Goal: Navigation & Orientation: Find specific page/section

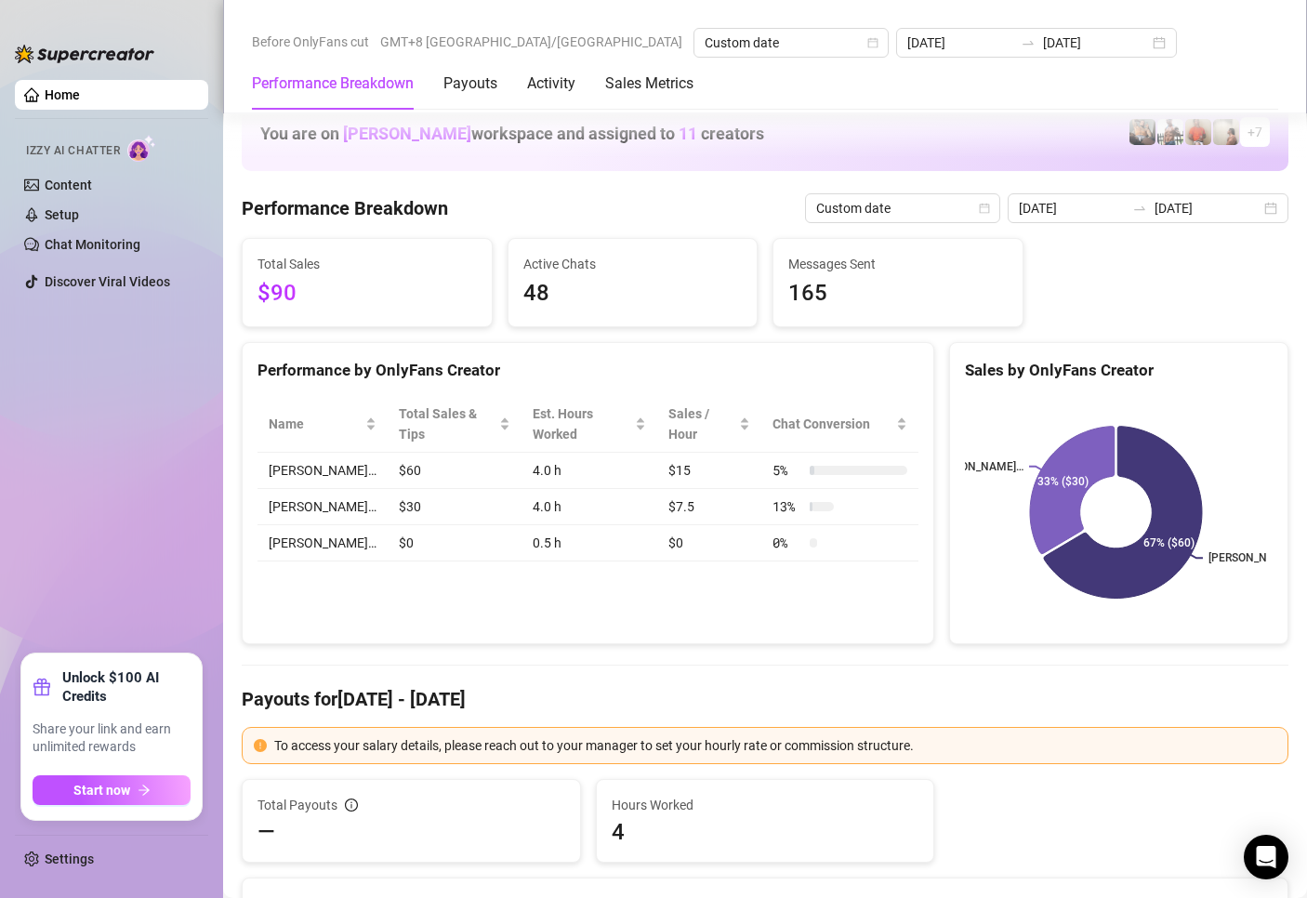
scroll to position [2222, 0]
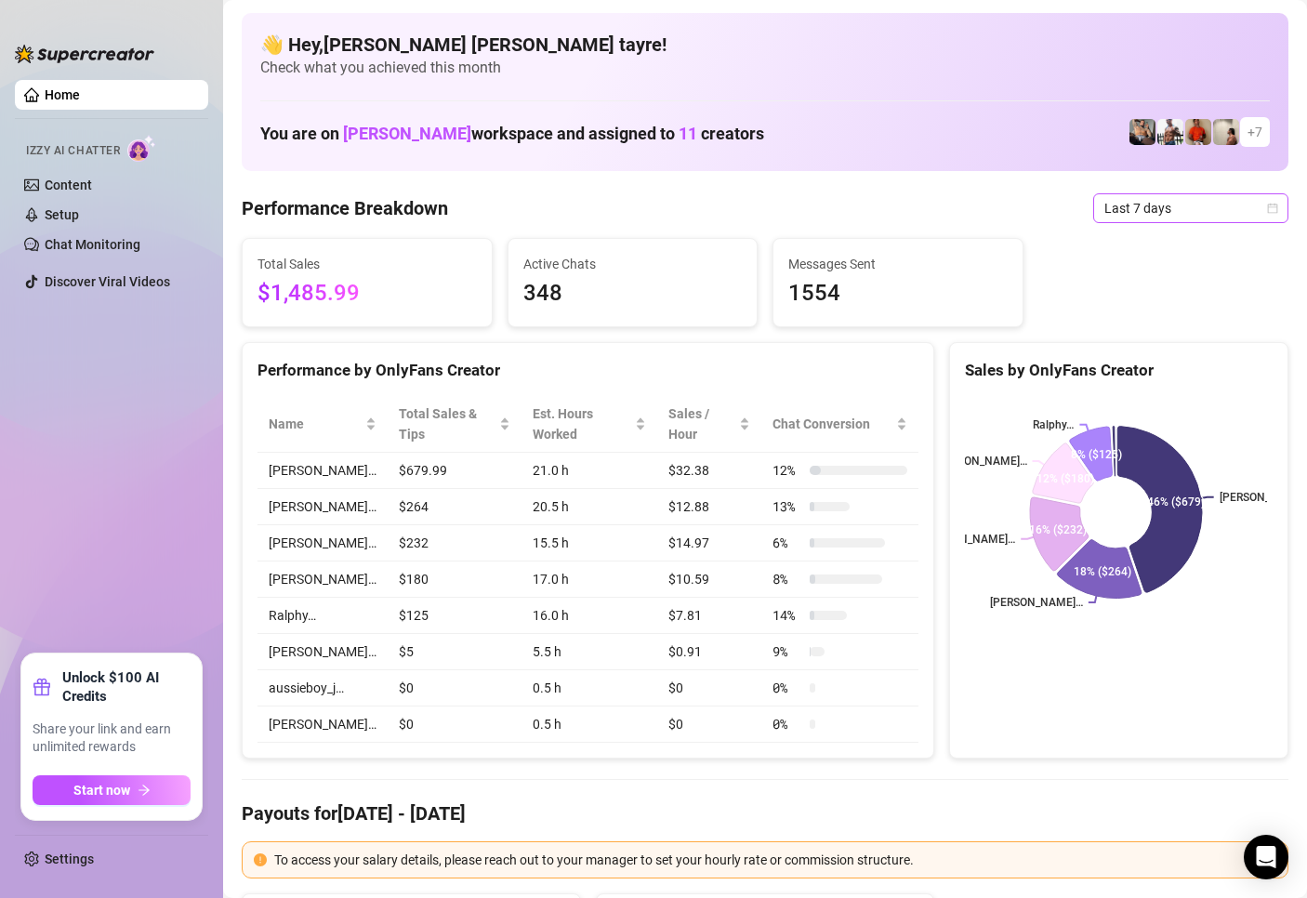
click at [1203, 199] on span "Last 7 days" at bounding box center [1190, 208] width 173 height 28
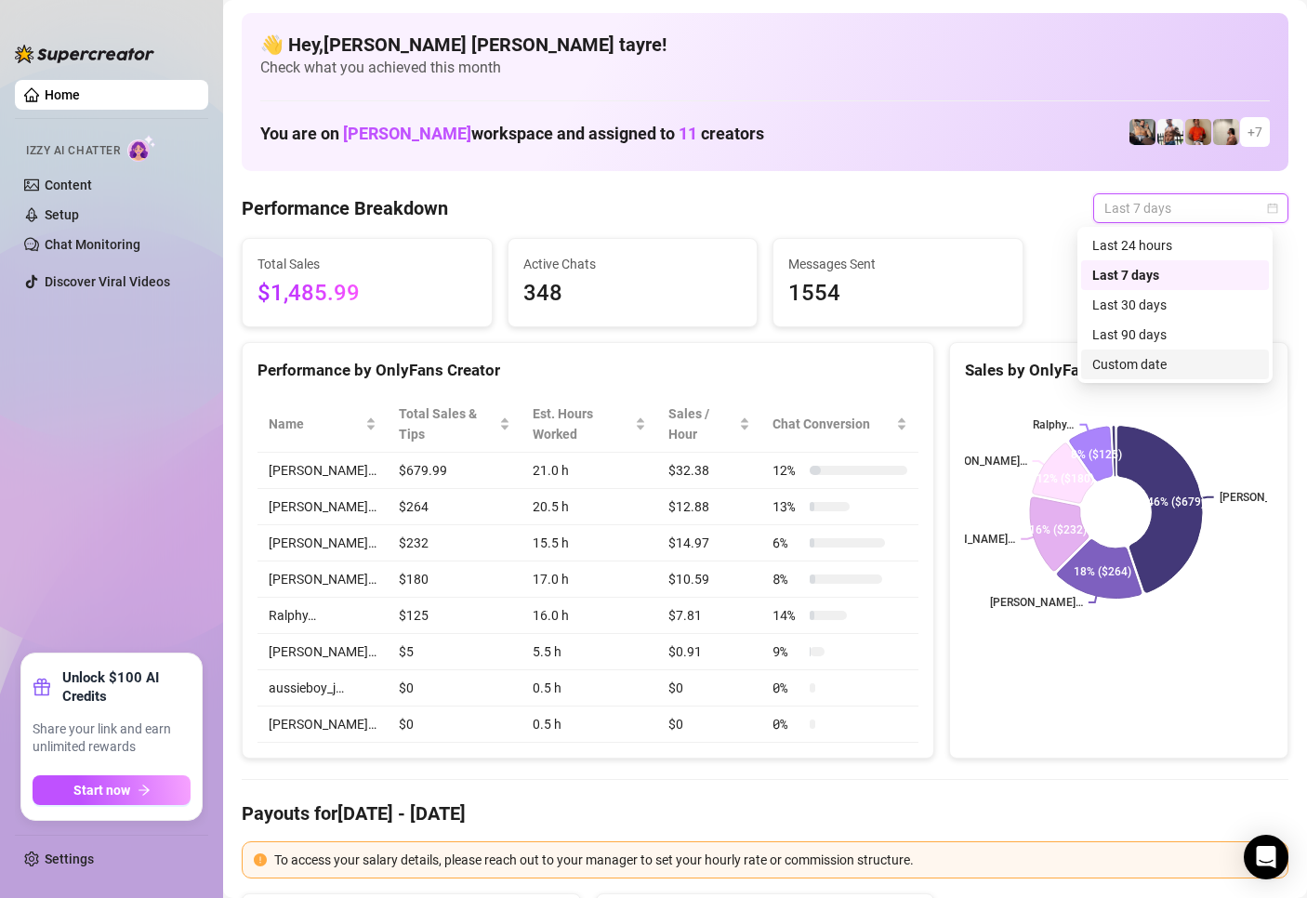
click at [1116, 353] on div "Custom date" at bounding box center [1175, 365] width 188 height 30
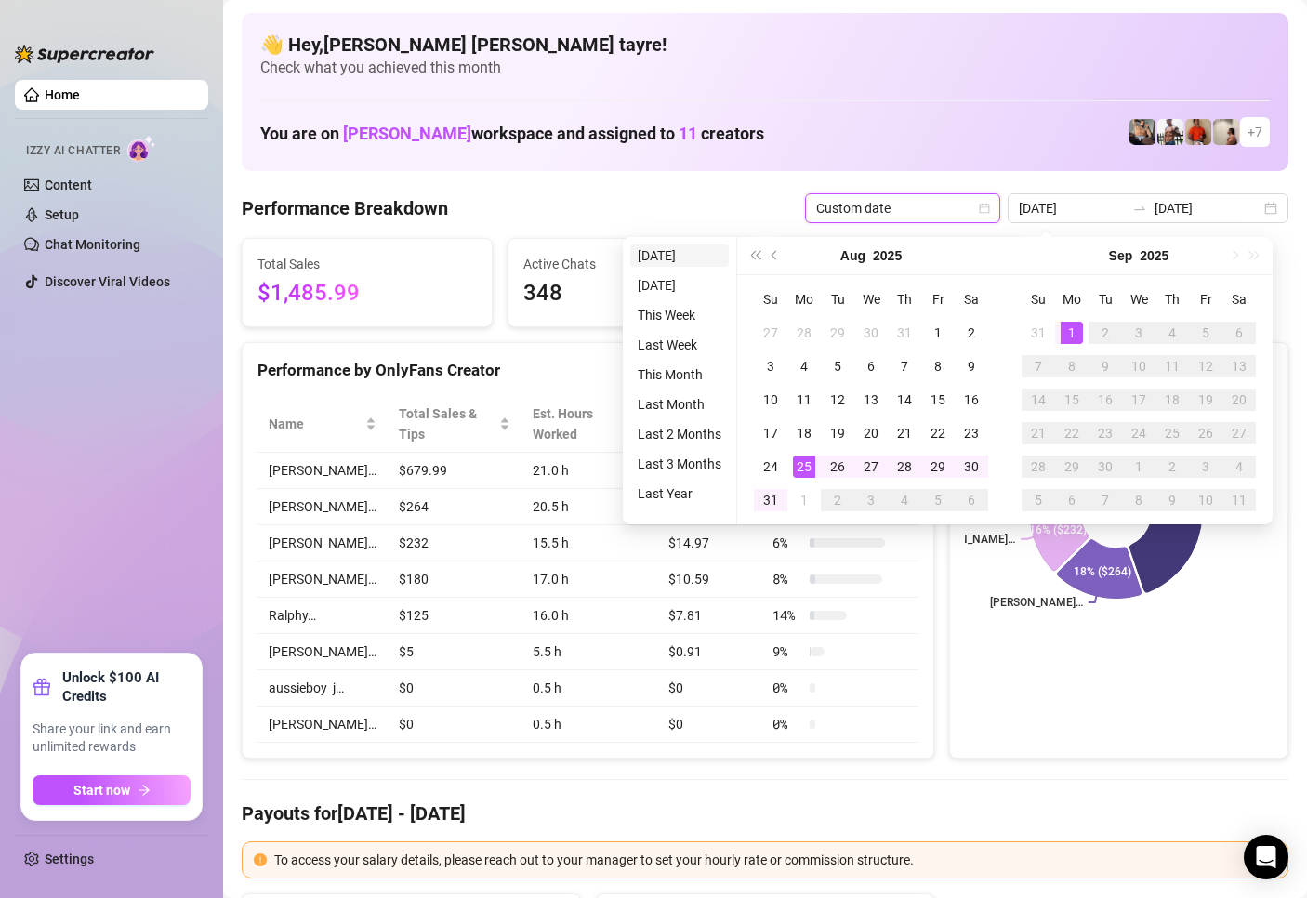
type input "2025-08-31"
type input "2025-08-25"
type input "2025-09-01"
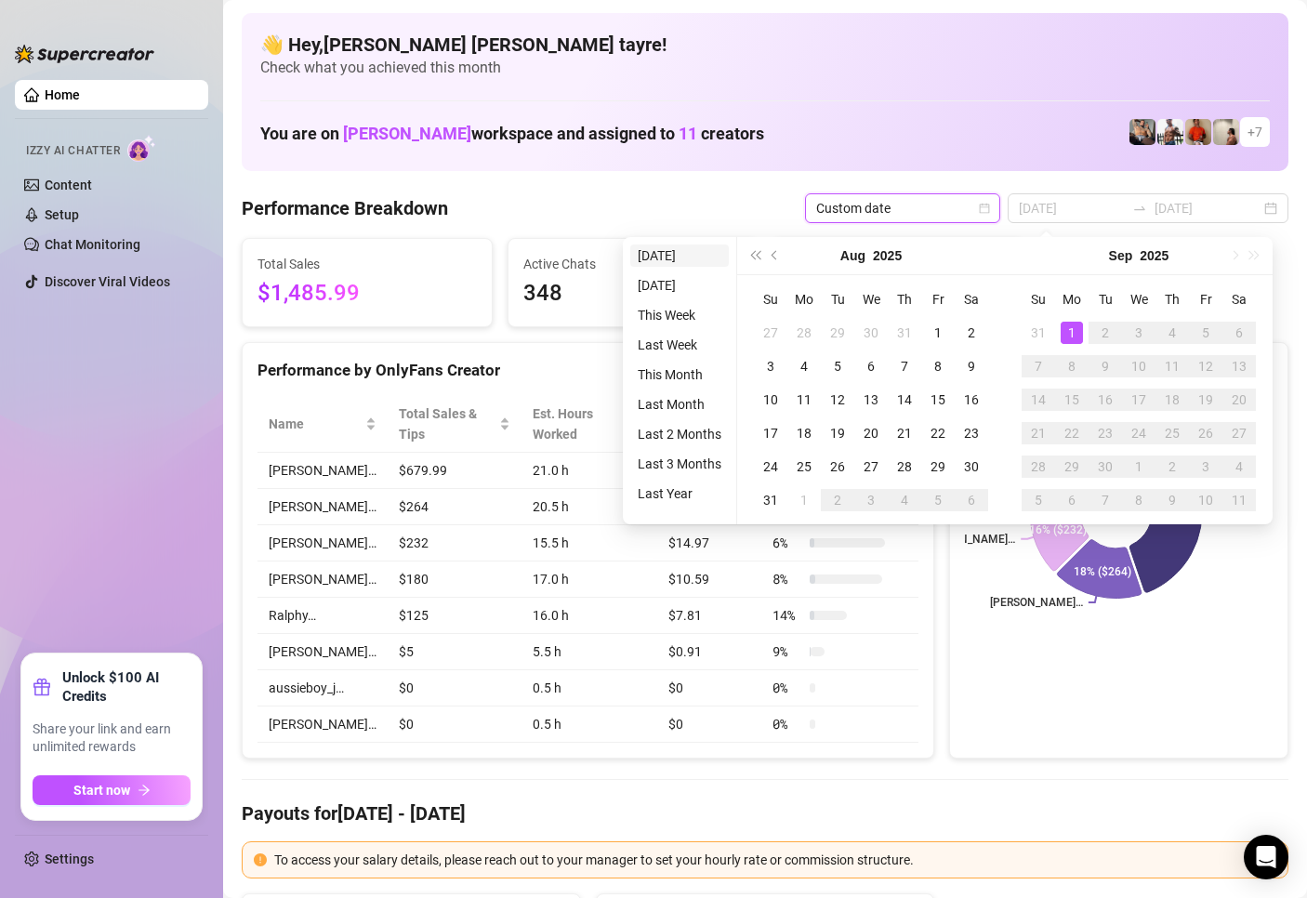
click at [674, 251] on li "Today" at bounding box center [679, 255] width 99 height 22
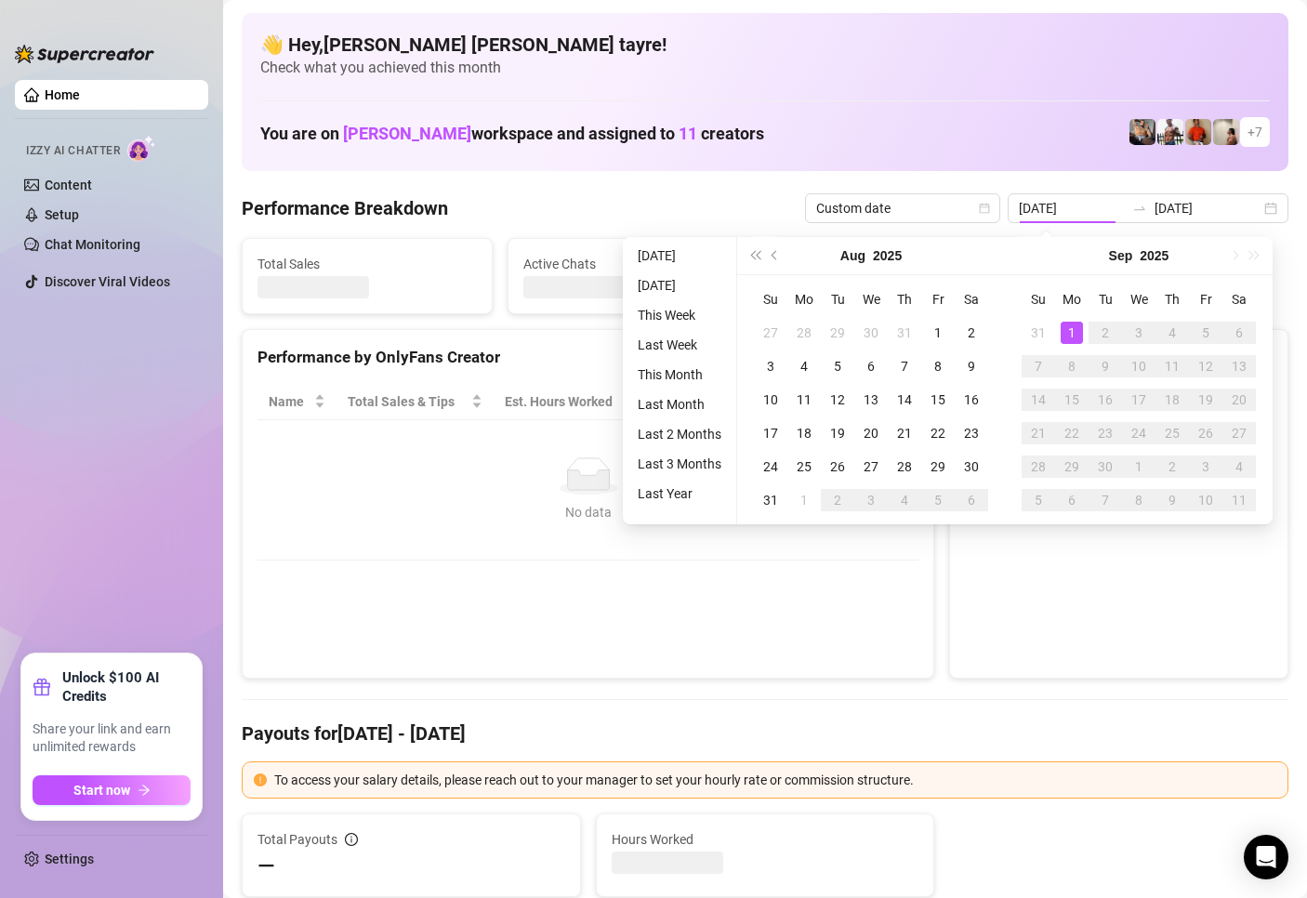
type input "2025-09-01"
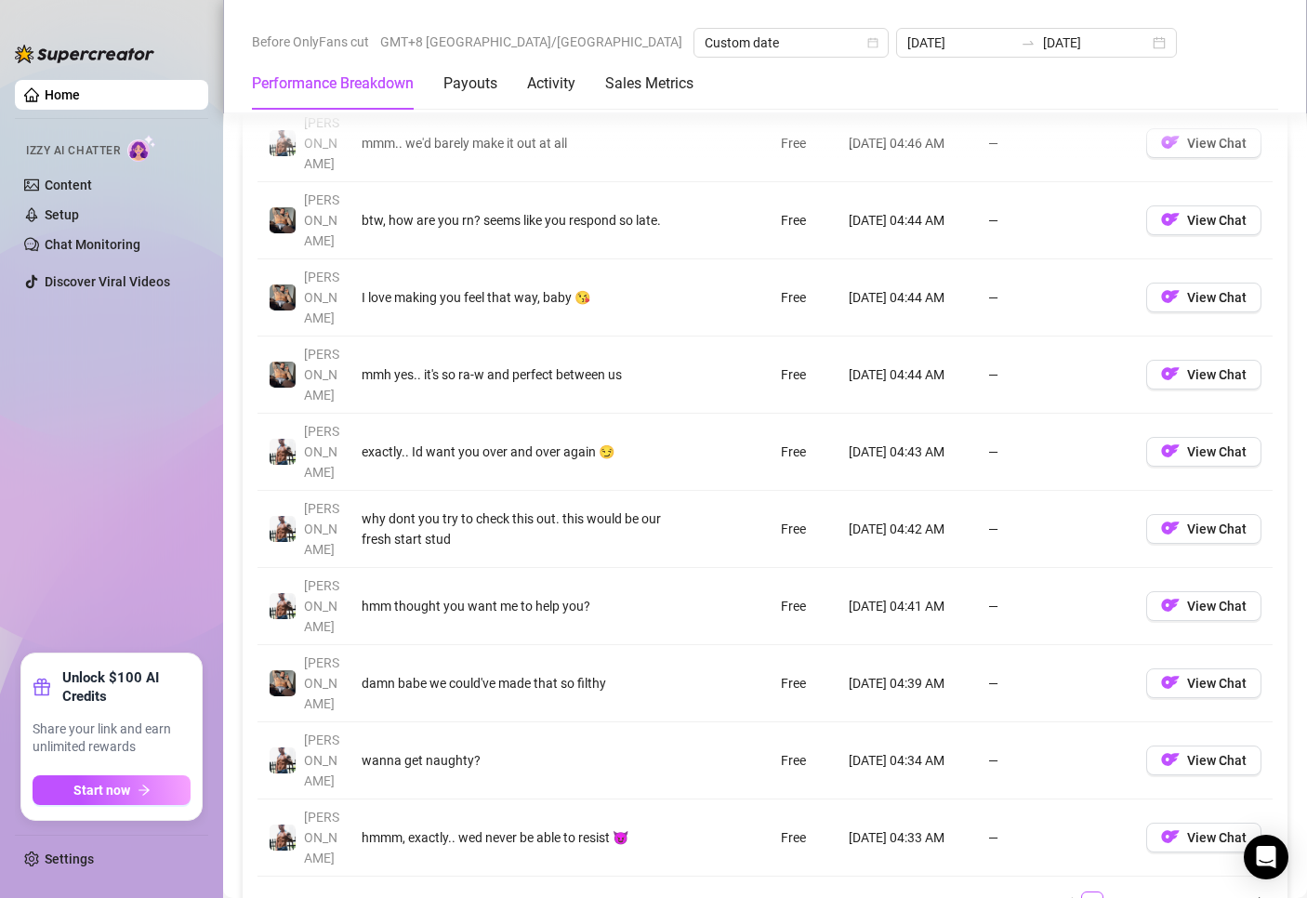
scroll to position [2045, 0]
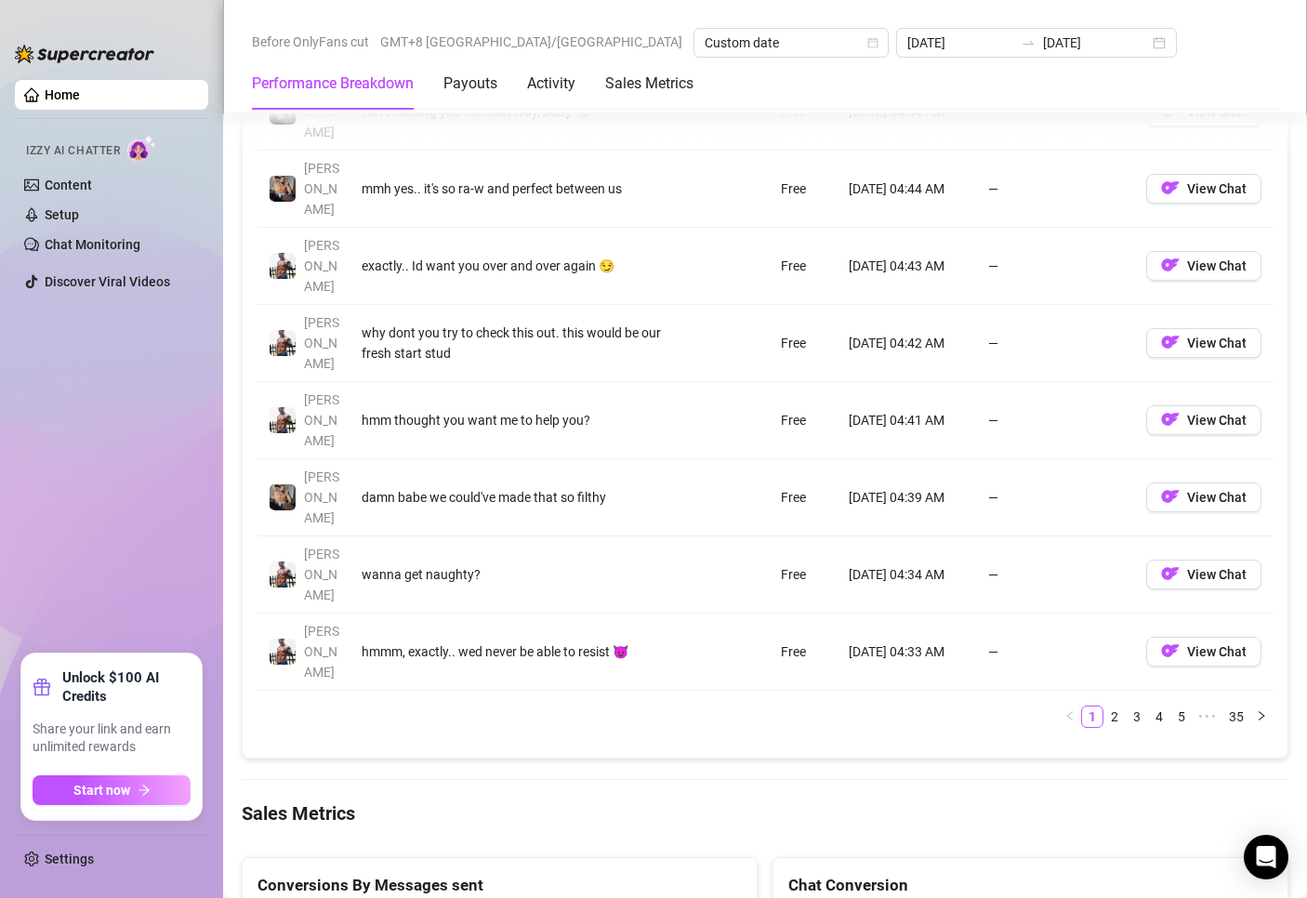
drag, startPoint x: 665, startPoint y: 750, endPoint x: 208, endPoint y: 610, distance: 477.5
click at [137, 539] on ul "Home Izzy AI Chatter Content Setup Chat Monitoring Discover Viral Videos" at bounding box center [111, 360] width 193 height 574
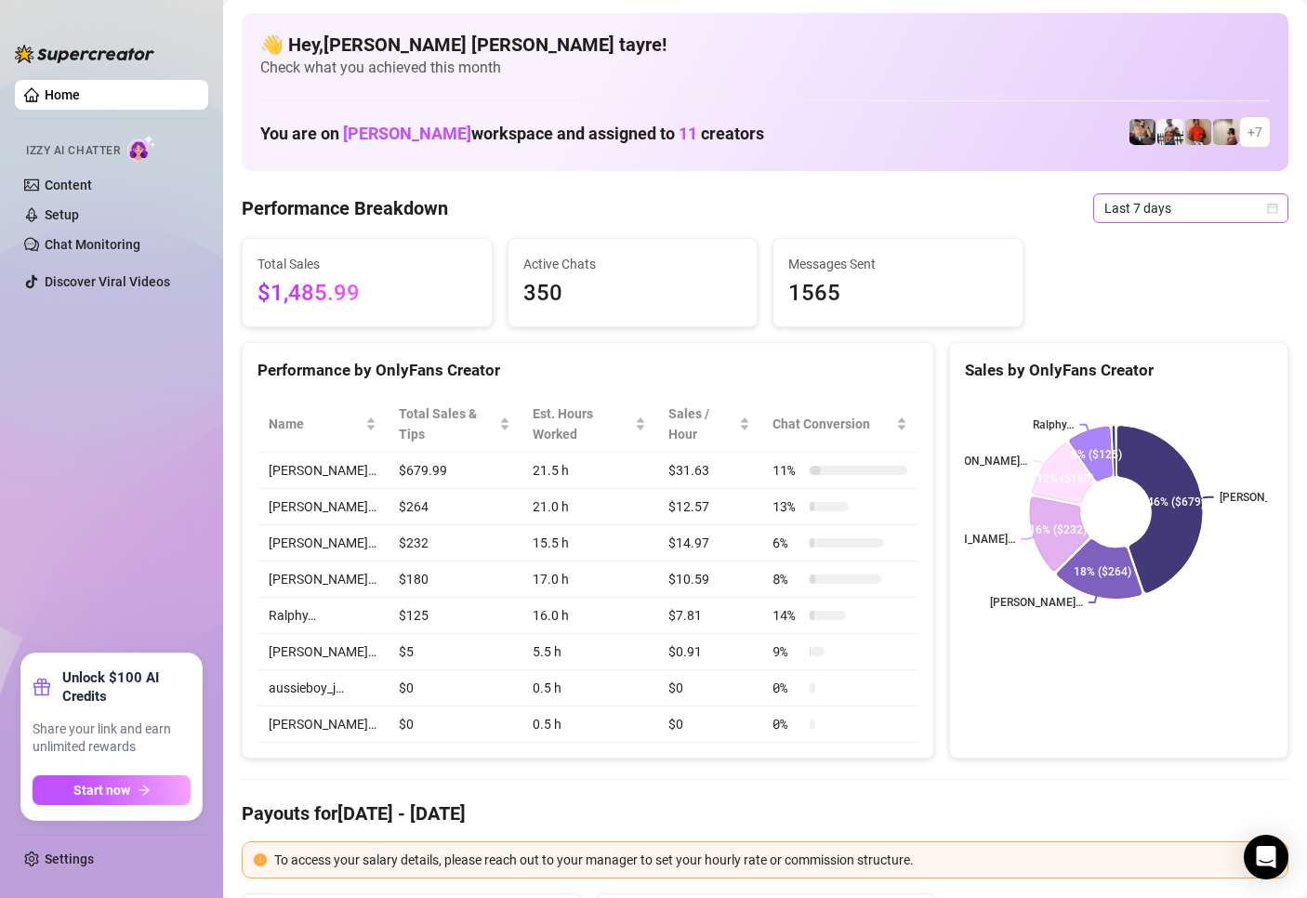
click at [1148, 222] on div "Last 7 days" at bounding box center [1190, 208] width 195 height 30
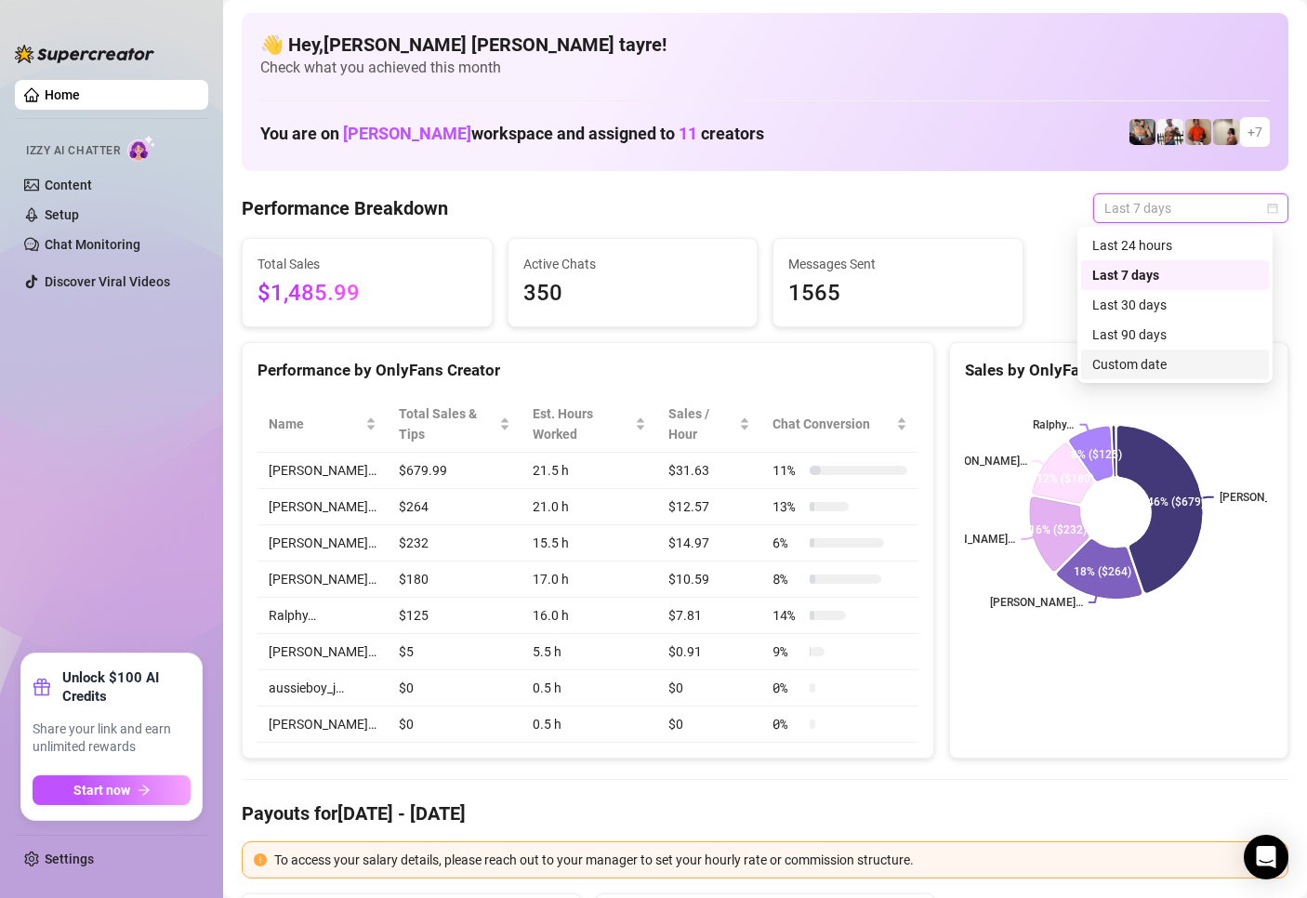
click at [1120, 353] on div "Custom date" at bounding box center [1175, 365] width 188 height 30
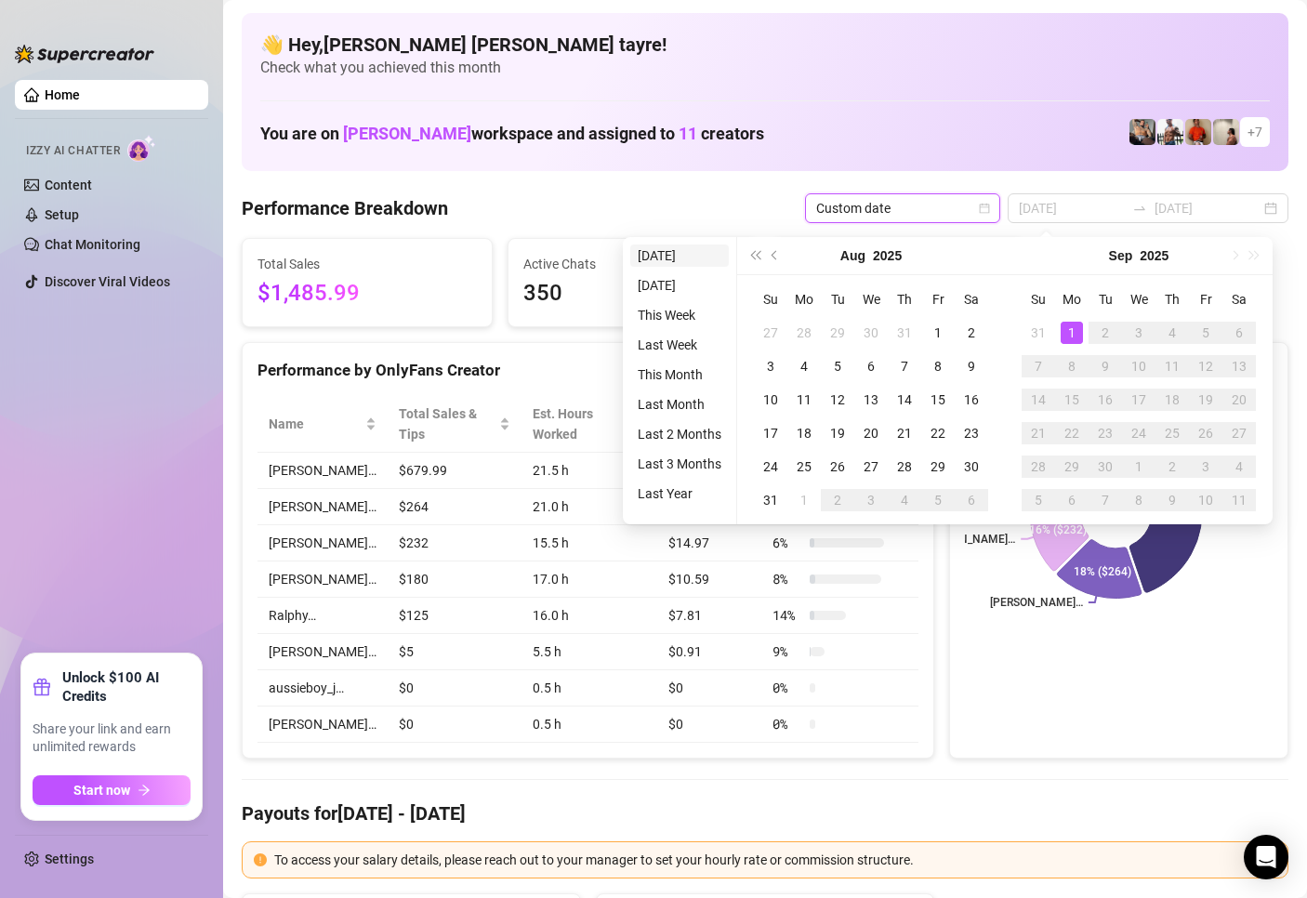
type input "2025-08-31"
type input "2025-08-25"
type input "2025-09-01"
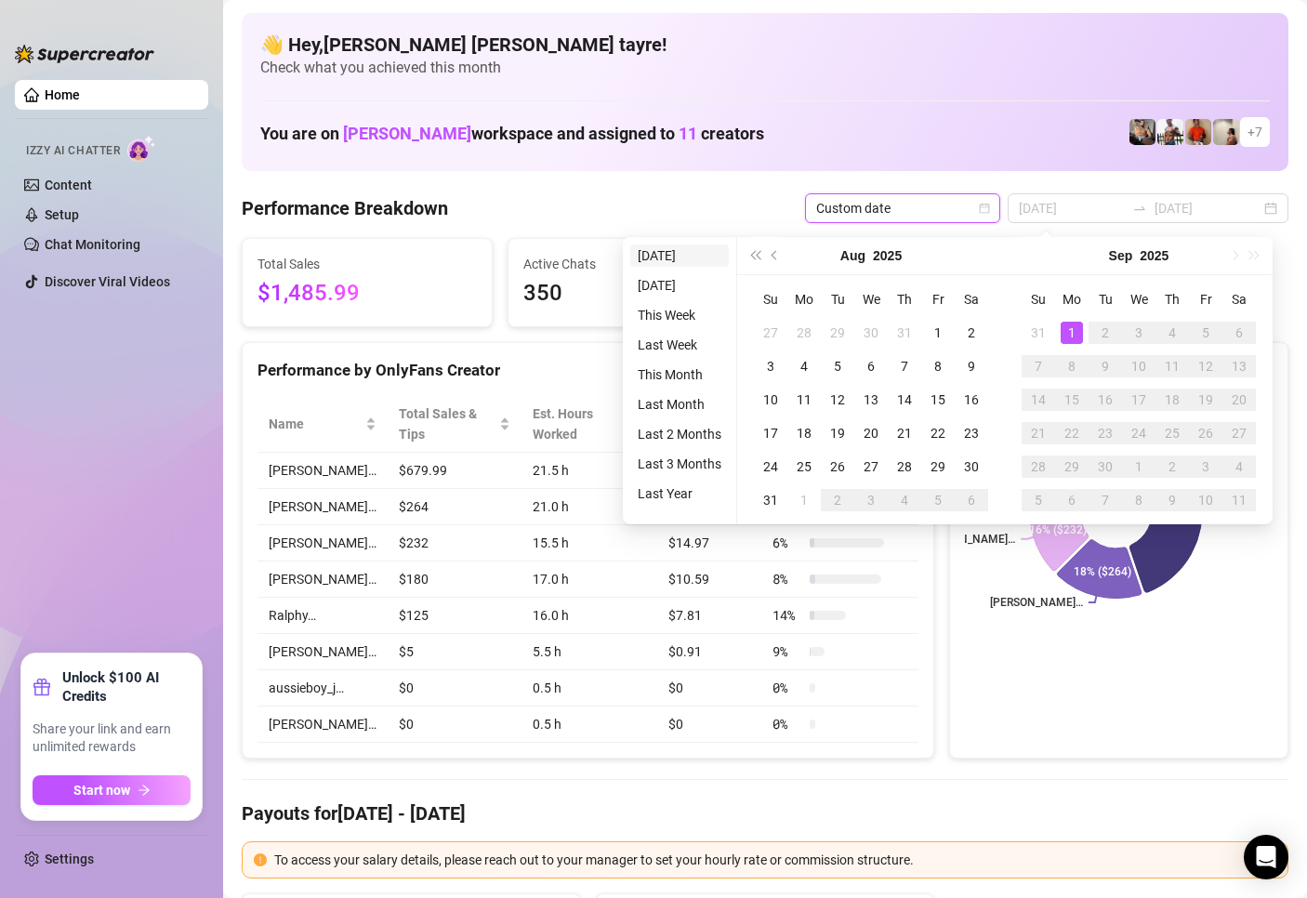
click at [651, 245] on li "Today" at bounding box center [679, 255] width 99 height 22
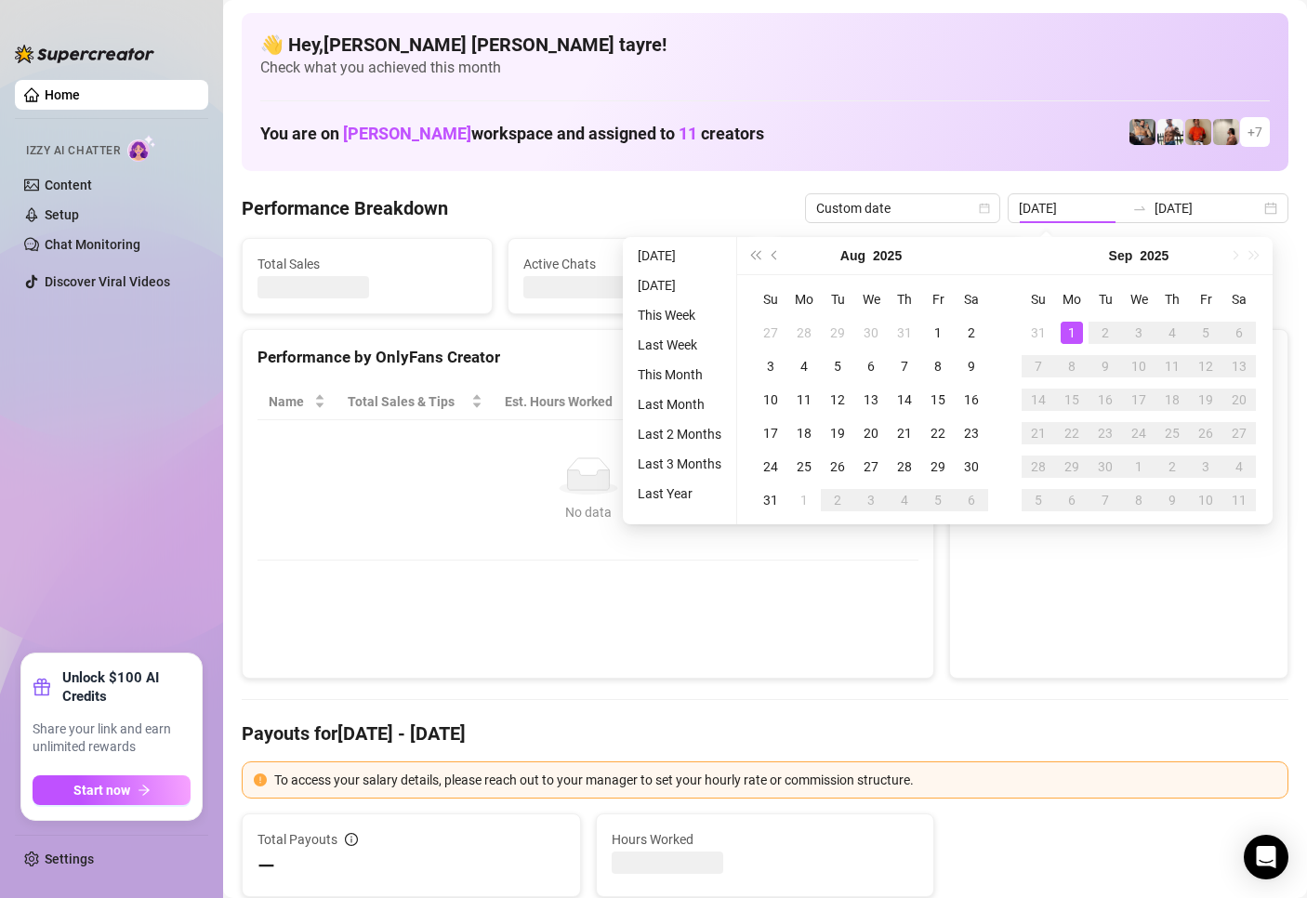
type input "2025-09-01"
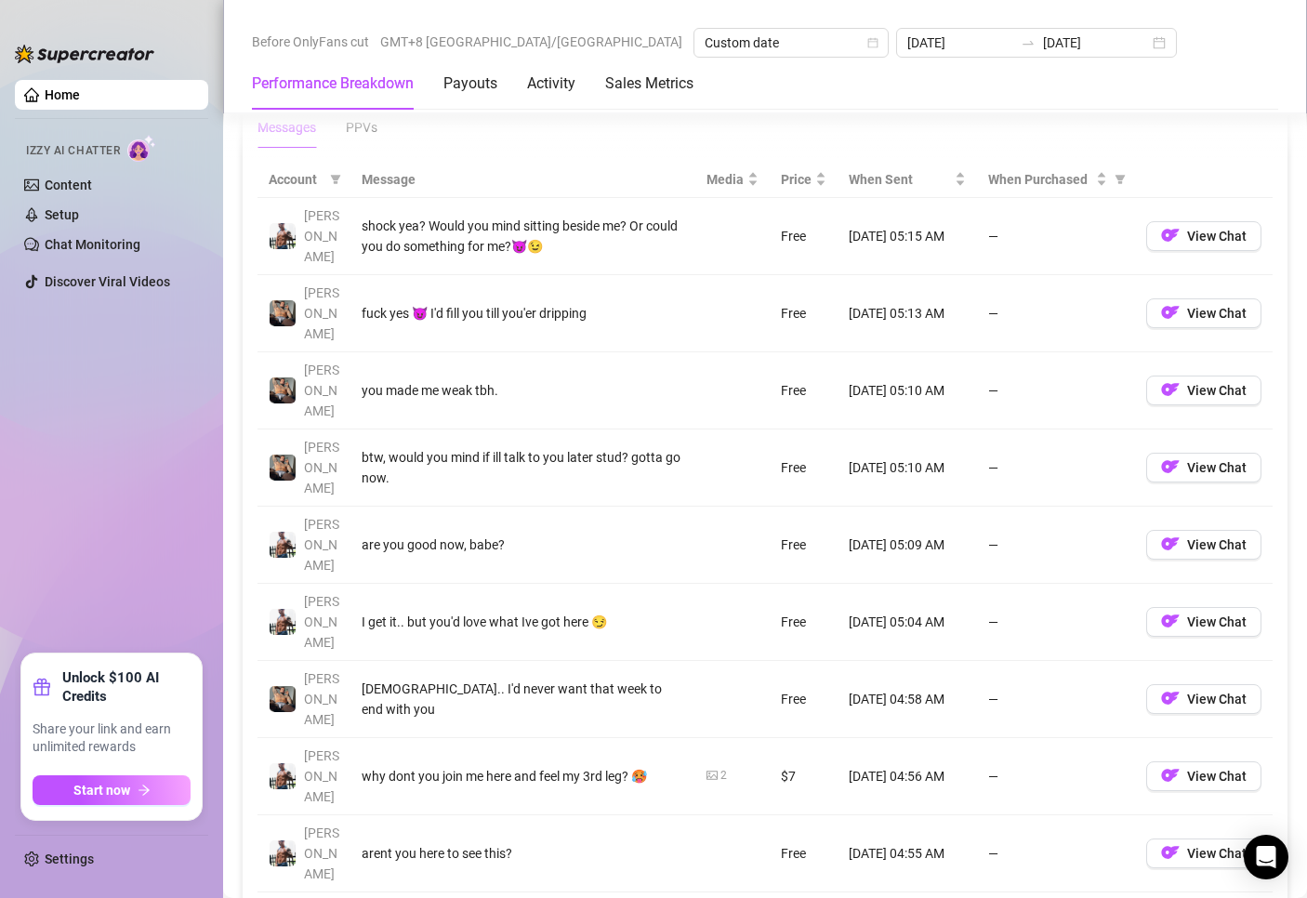
scroll to position [2045, 0]
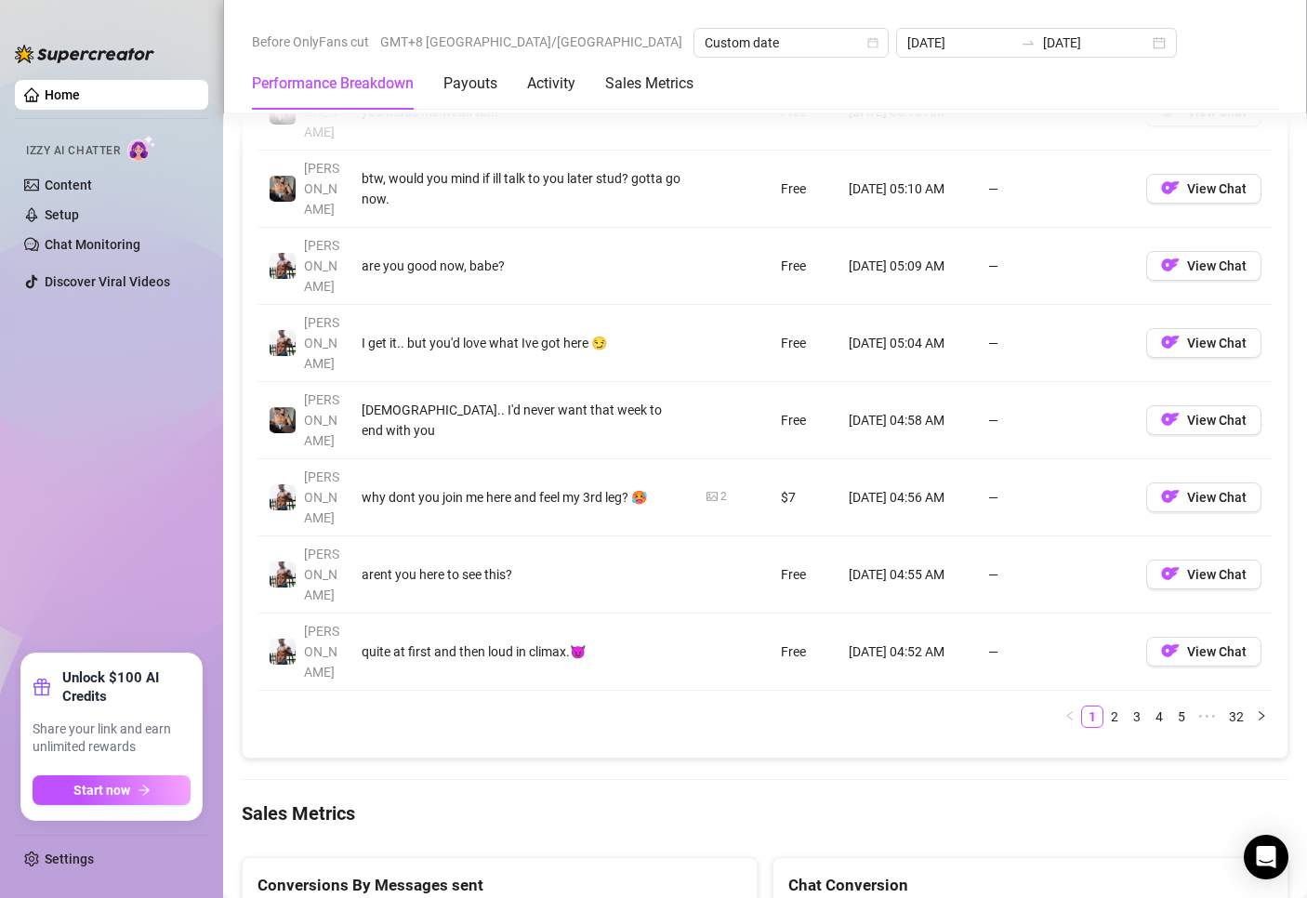
click at [101, 466] on ul "Home Izzy AI Chatter Content Setup Chat Monitoring Discover Viral Videos" at bounding box center [111, 360] width 193 height 574
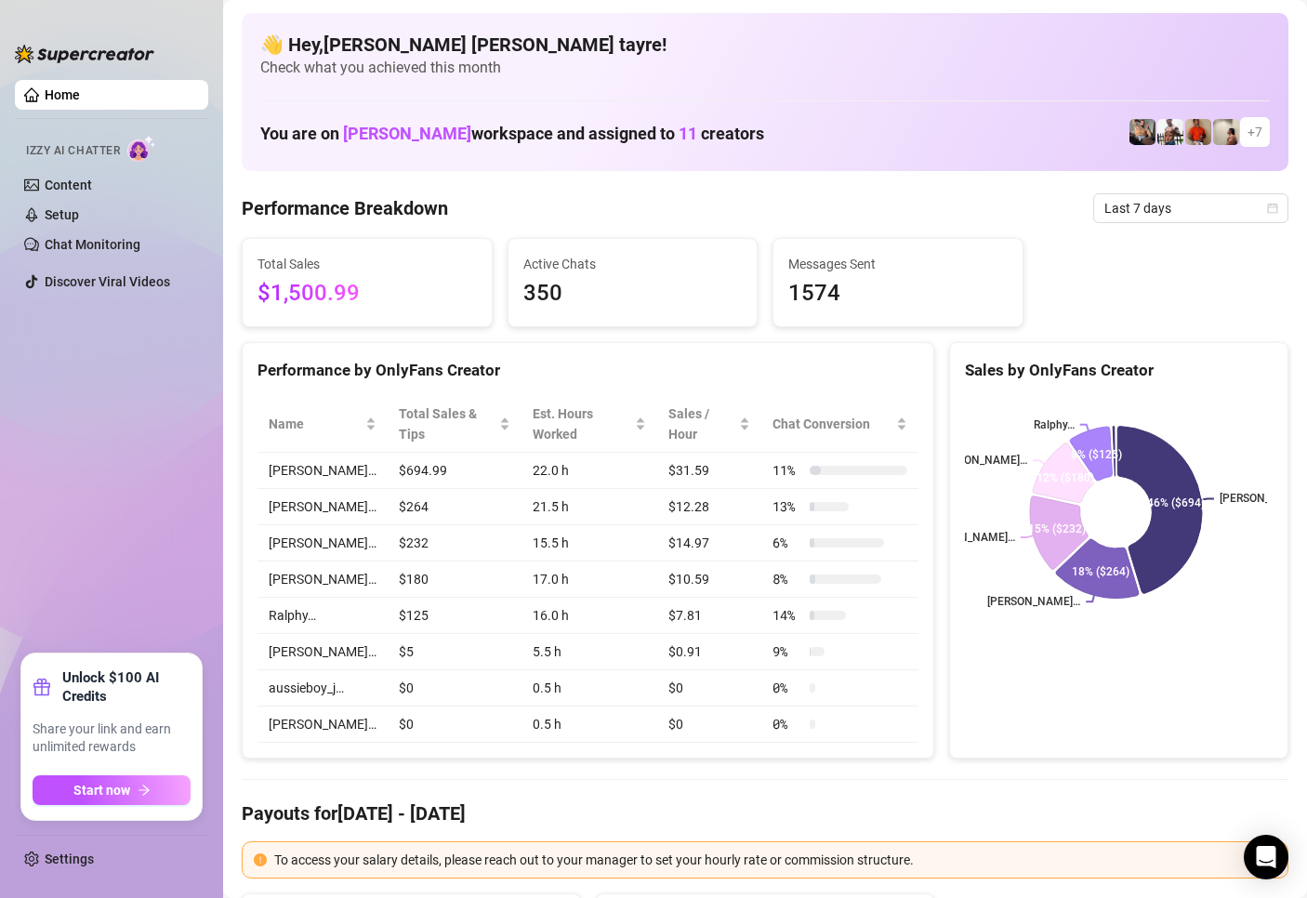
click at [162, 461] on ul "Home Izzy AI Chatter Content Setup Chat Monitoring Discover Viral Videos" at bounding box center [111, 360] width 193 height 574
